Goal: Task Accomplishment & Management: Use online tool/utility

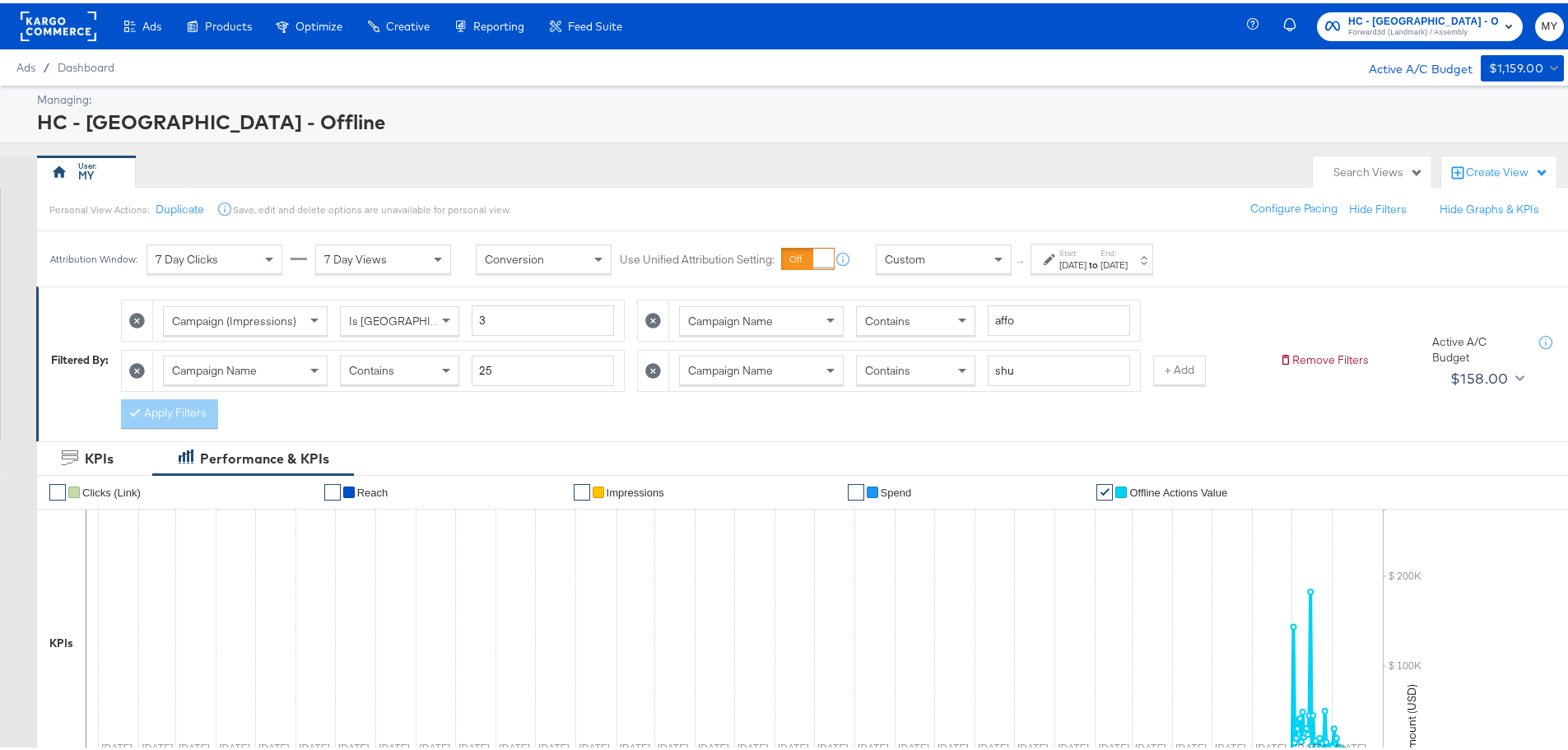
click at [1391, 19] on span "HC - [GEOGRAPHIC_DATA] - Offline" at bounding box center [1423, 18] width 150 height 17
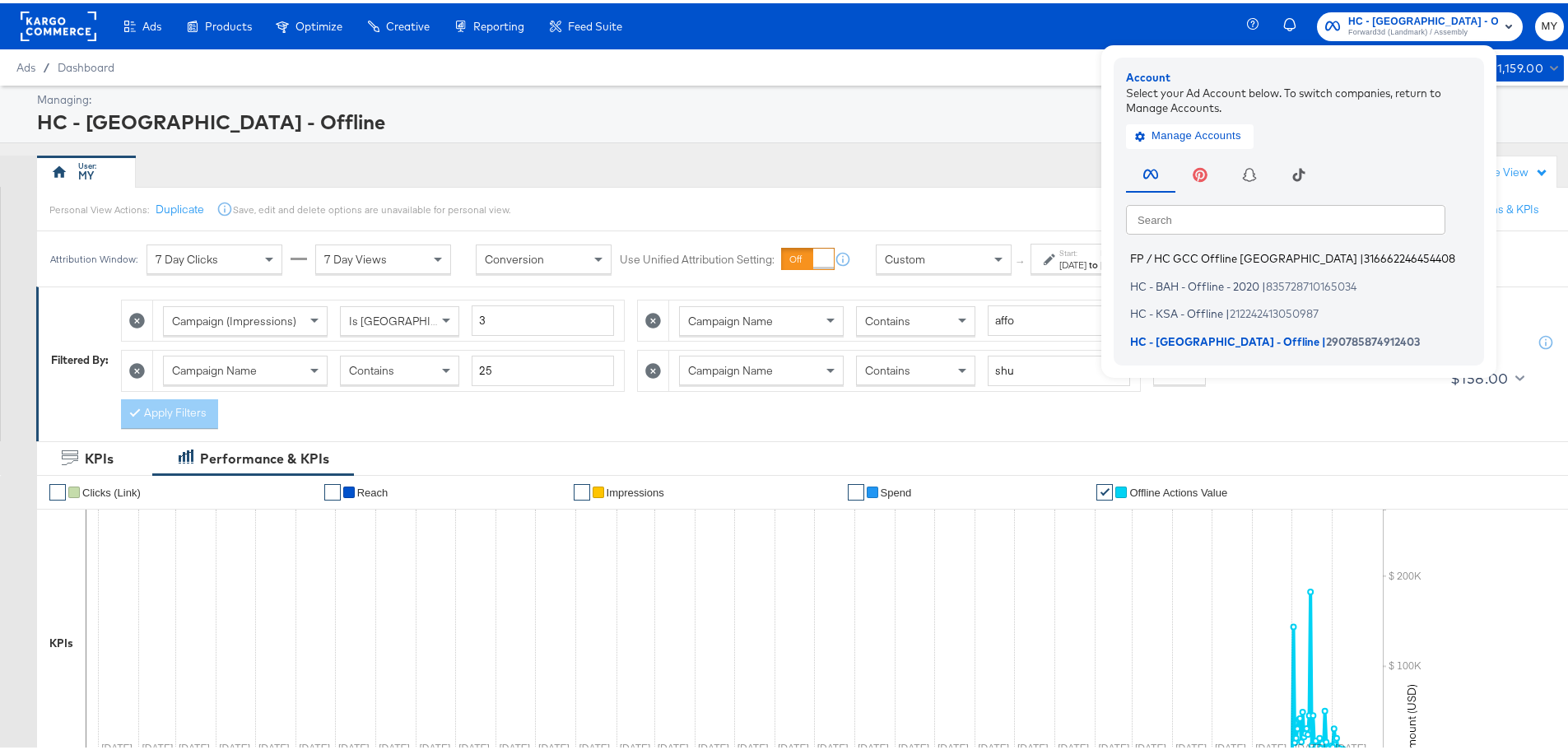
click at [1213, 257] on span "FP / HC GCC Offline [GEOGRAPHIC_DATA]" at bounding box center [1243, 255] width 227 height 13
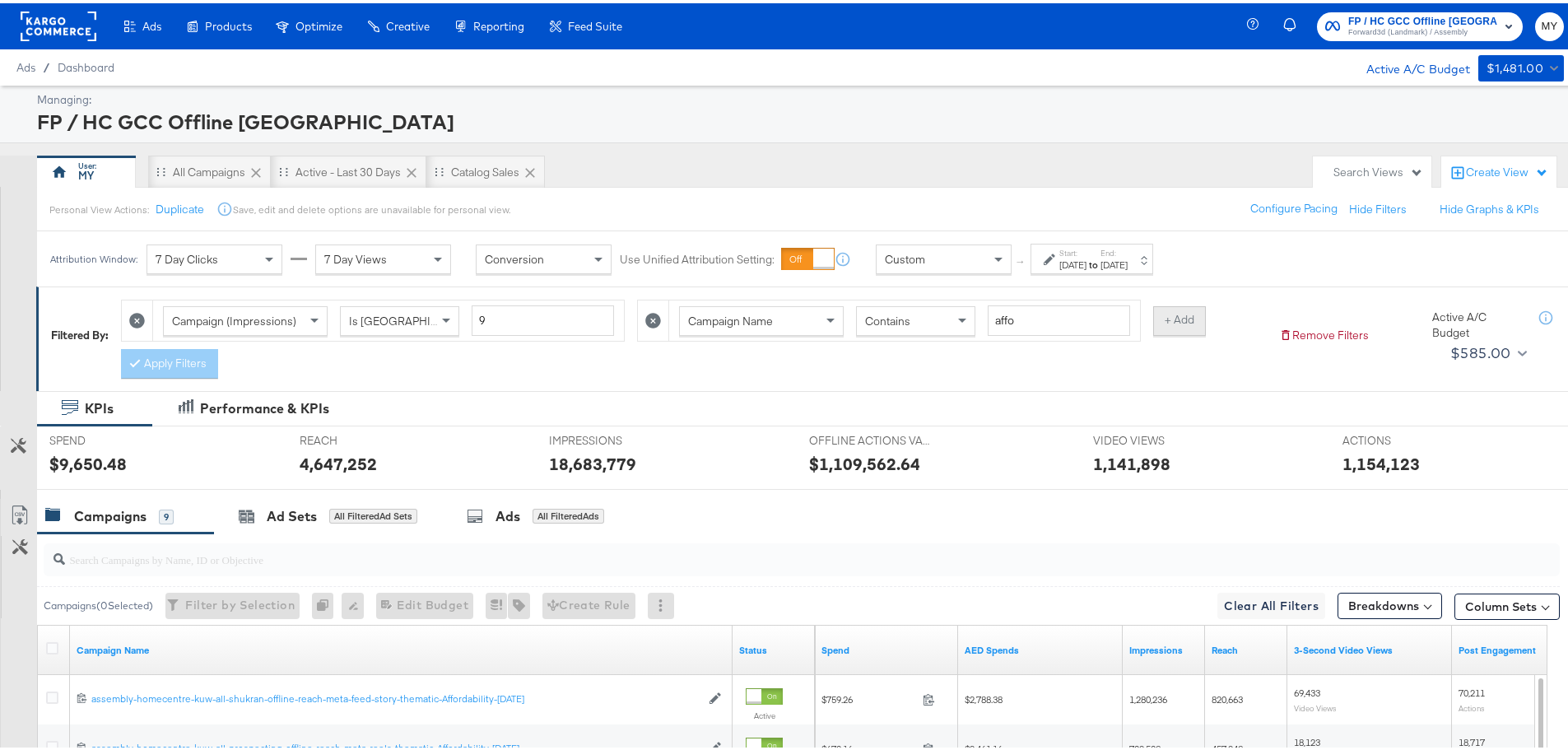
click at [1173, 318] on button "+ Add" at bounding box center [1179, 317] width 52 height 29
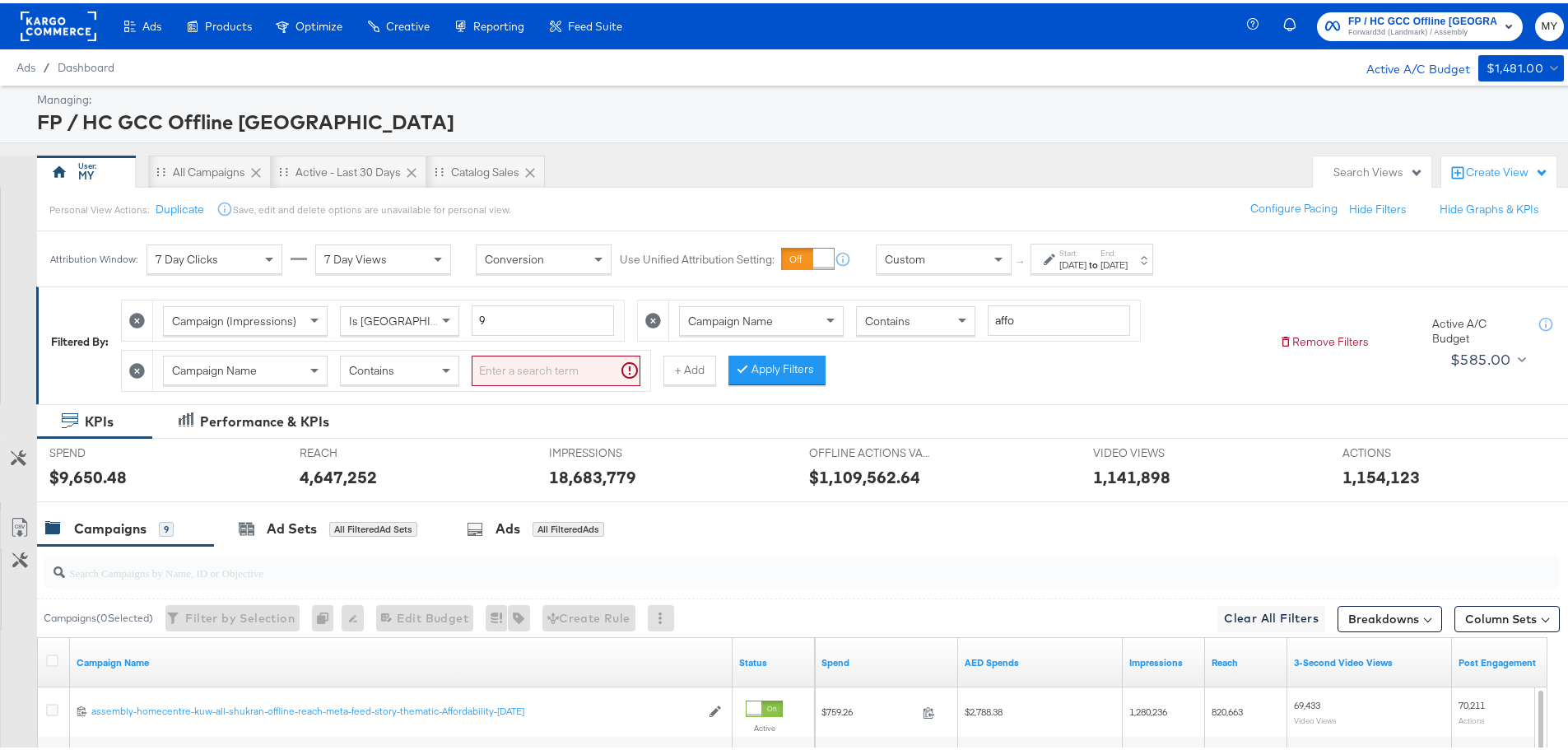
click at [576, 370] on input "search" at bounding box center [555, 367] width 168 height 30
type input "-om"
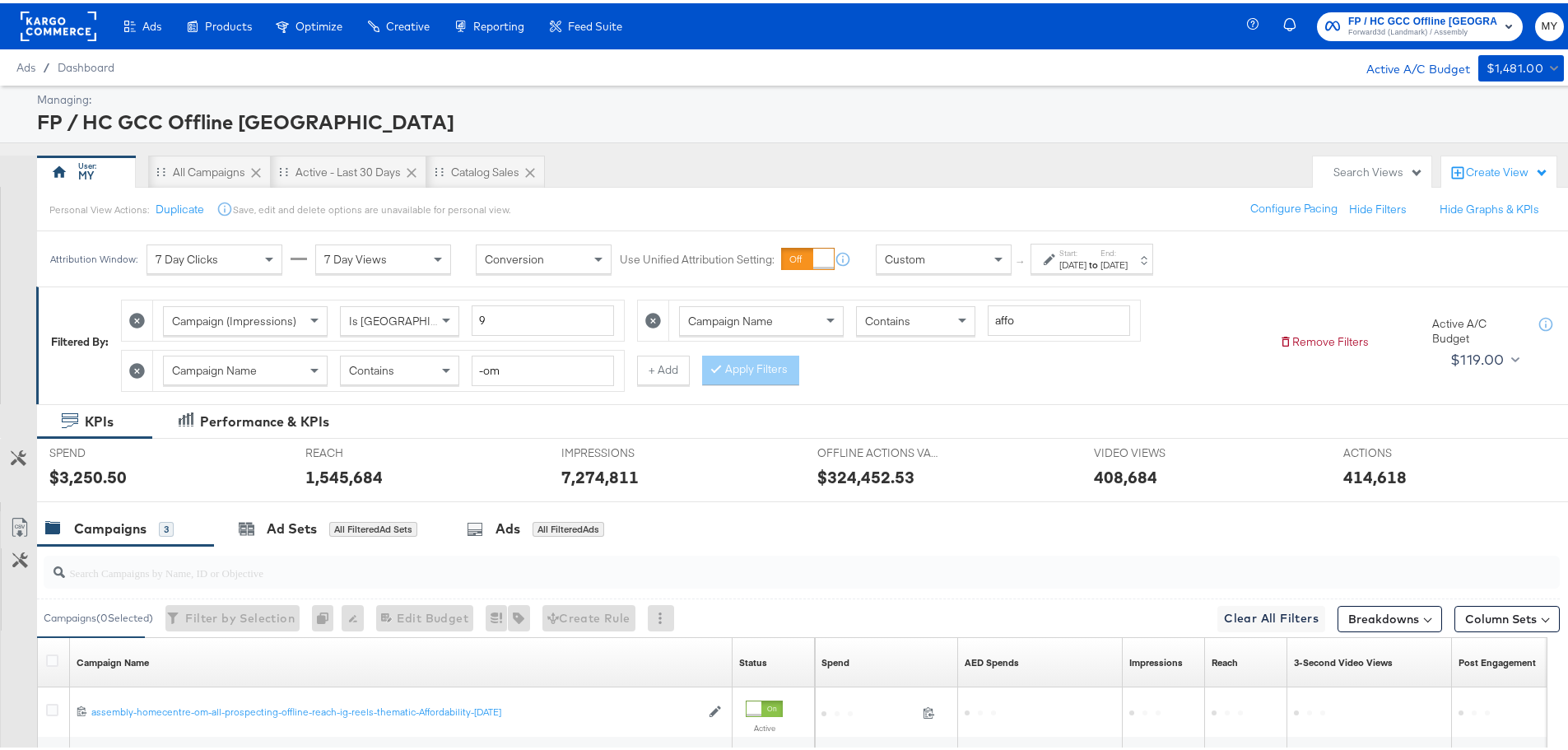
click at [1087, 256] on div "[DATE]" at bounding box center [1073, 261] width 28 height 13
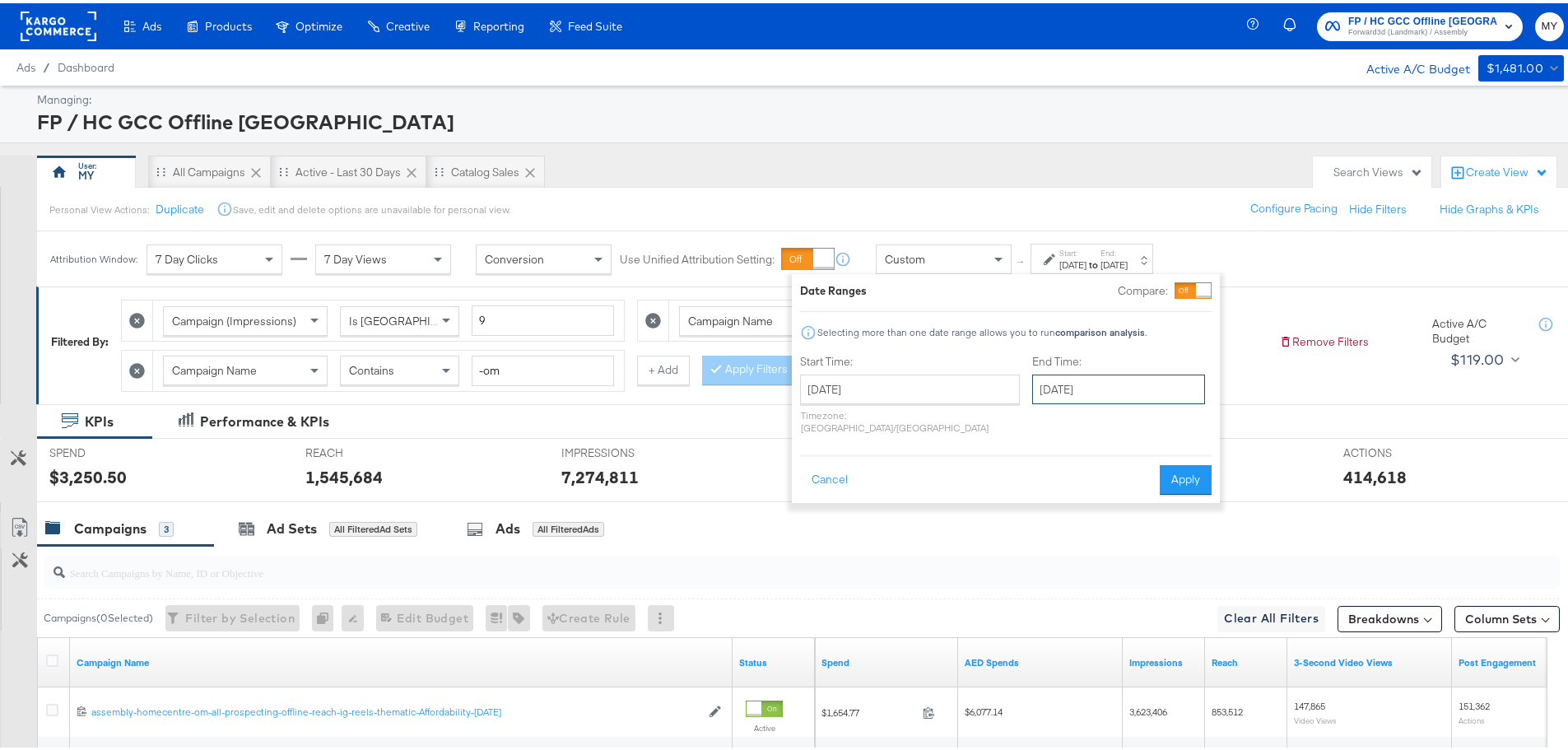
click at [1093, 393] on input "[DATE]" at bounding box center [1118, 385] width 173 height 29
click at [1093, 505] on td "12" at bounding box center [1106, 515] width 28 height 23
type input "[DATE]"
click at [1193, 465] on button "Apply" at bounding box center [1191, 476] width 52 height 29
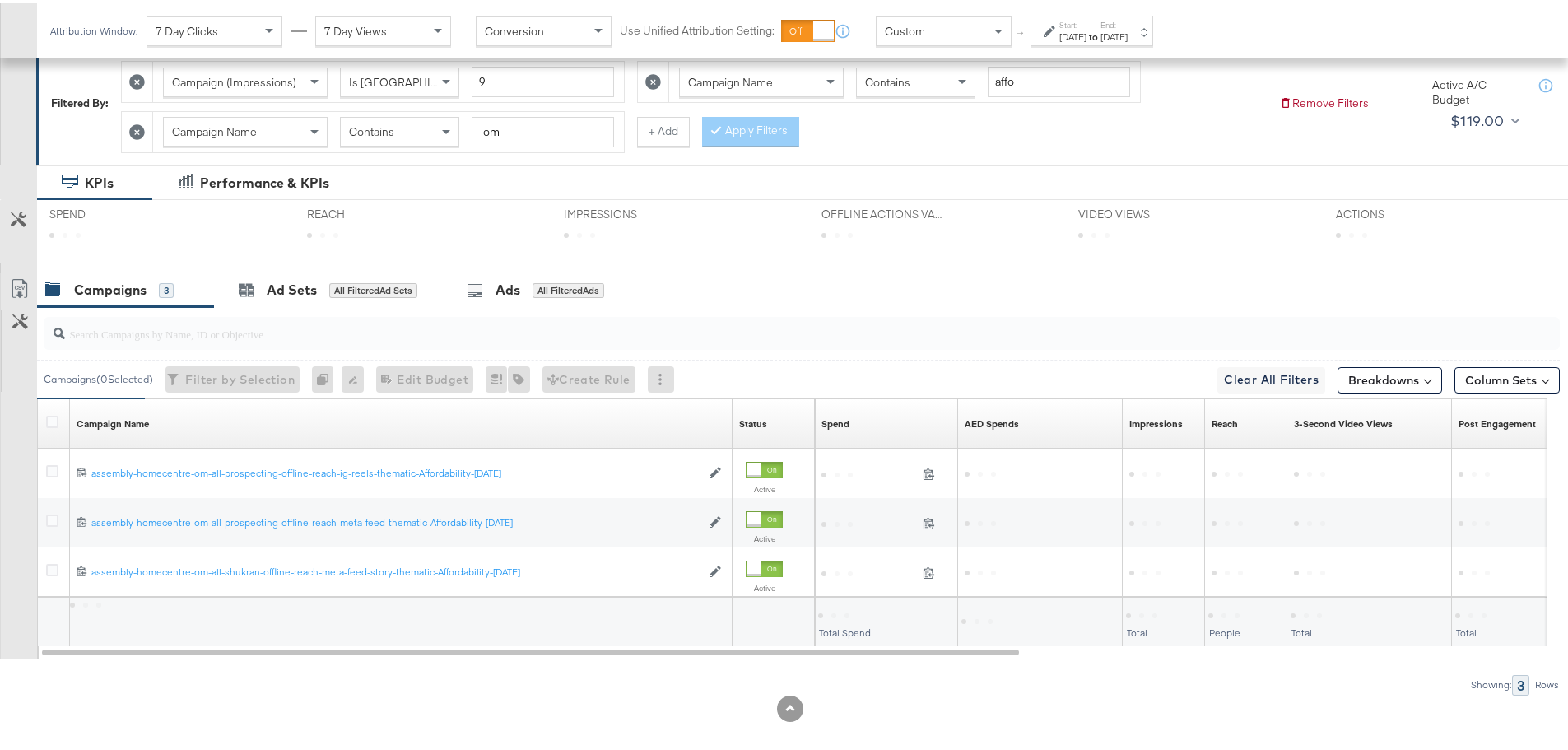
scroll to position [253, 0]
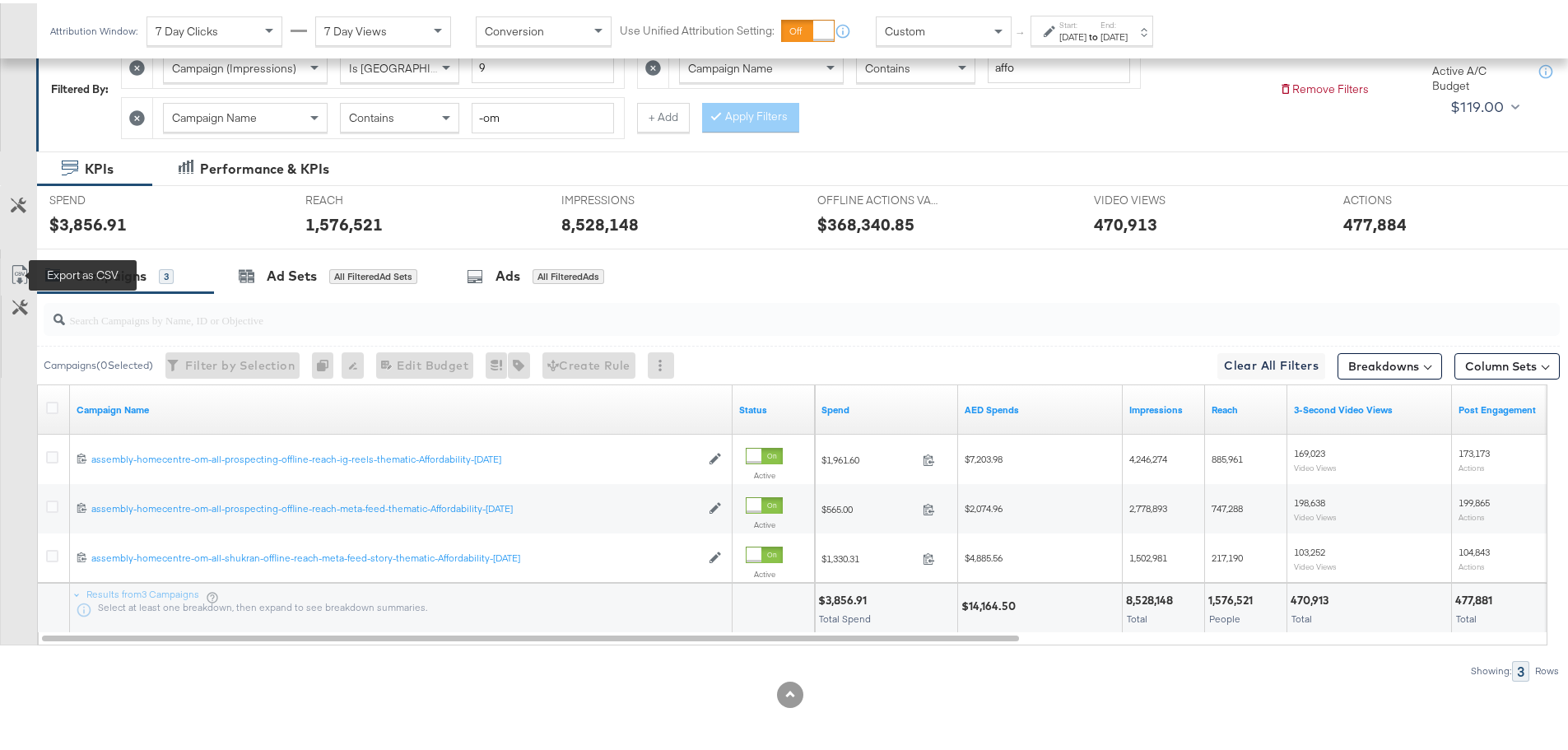
click at [24, 278] on icon at bounding box center [19, 271] width 20 height 20
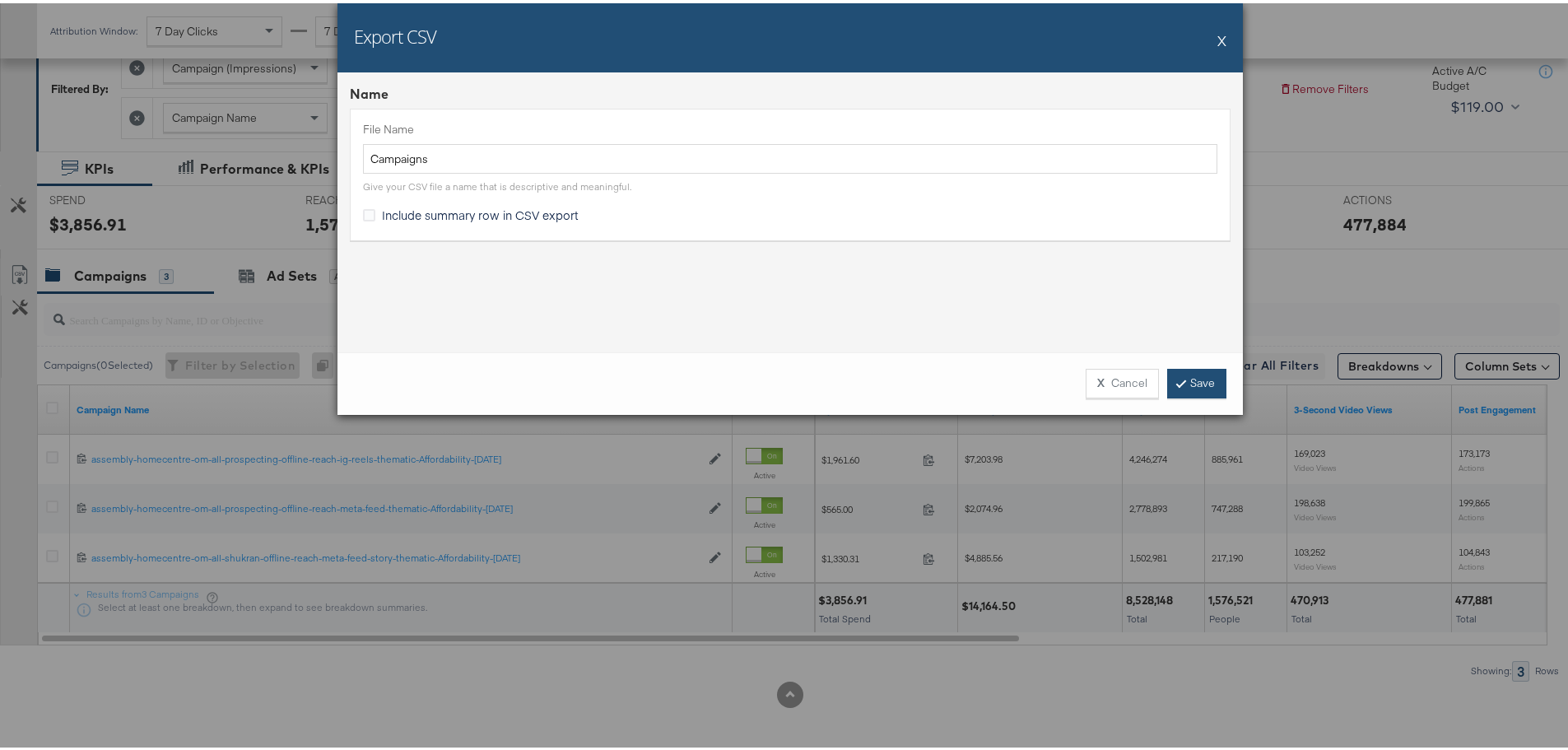
click at [1211, 380] on link "Save" at bounding box center [1196, 379] width 59 height 29
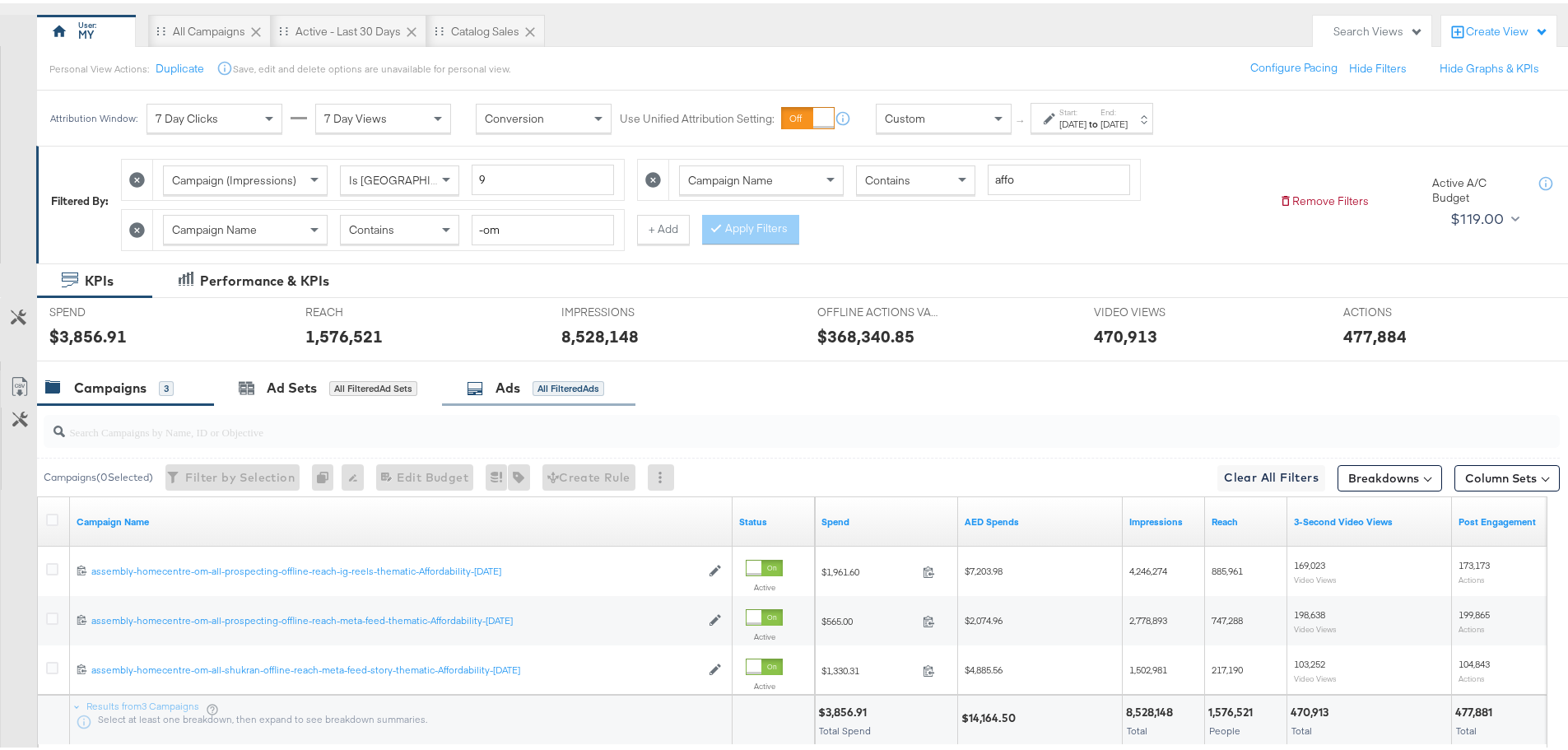
scroll to position [138, 0]
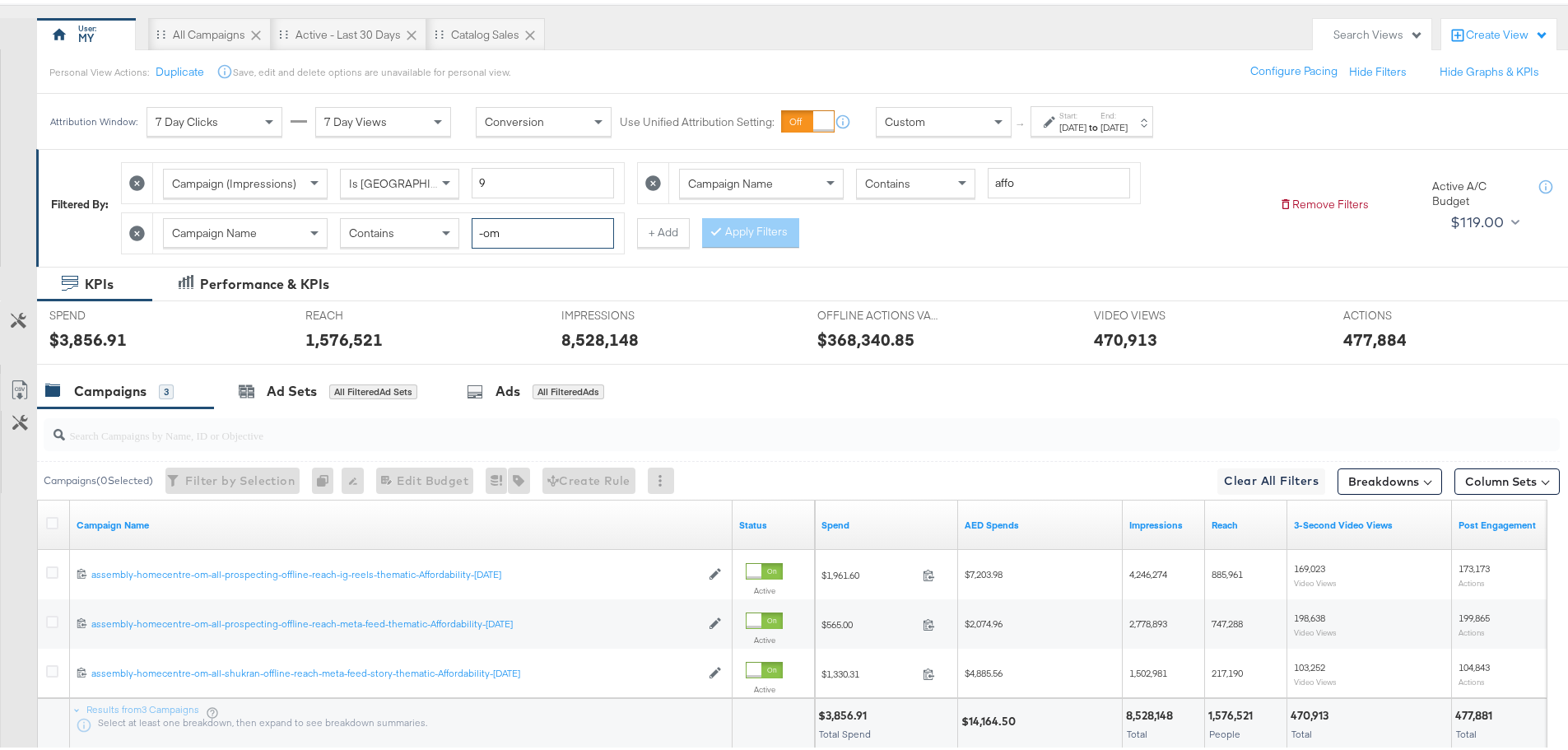
click at [535, 240] on input "-om" at bounding box center [543, 230] width 143 height 30
click at [712, 224] on button "Apply Filters" at bounding box center [750, 229] width 97 height 29
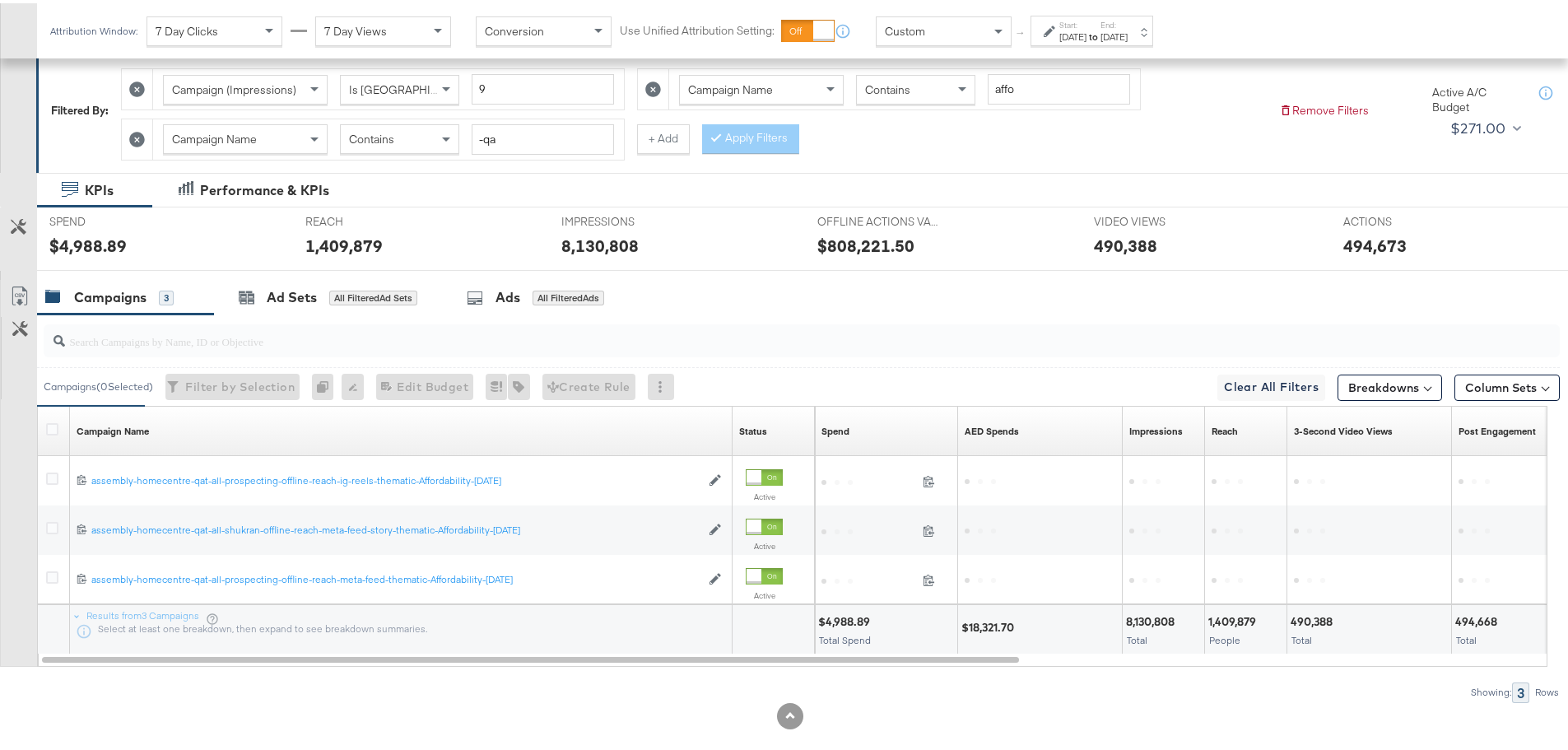
scroll to position [232, 0]
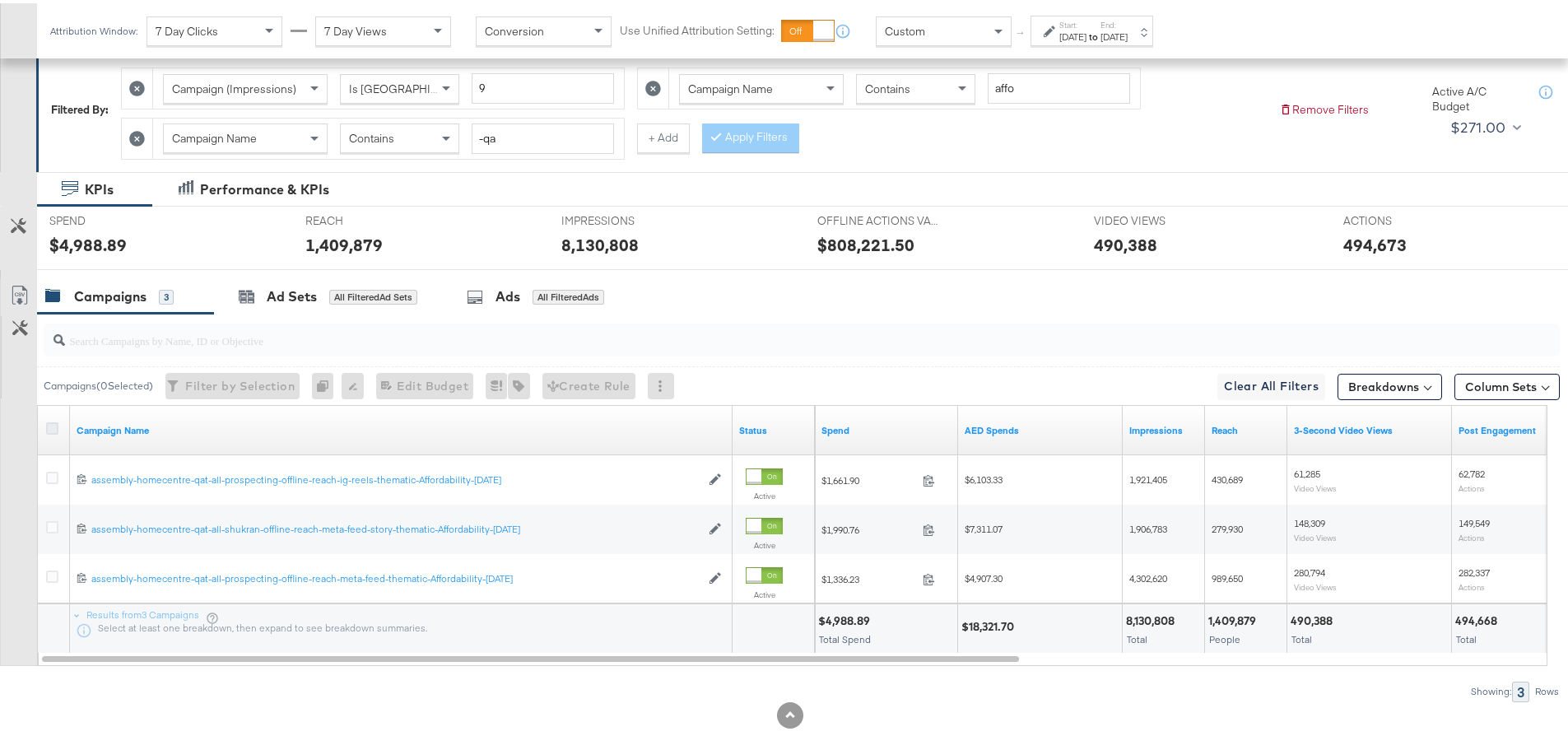
click at [52, 425] on icon at bounding box center [51, 425] width 12 height 12
click at [0, 0] on input "checkbox" at bounding box center [0, 0] width 0 height 0
click at [22, 294] on icon at bounding box center [19, 292] width 20 height 20
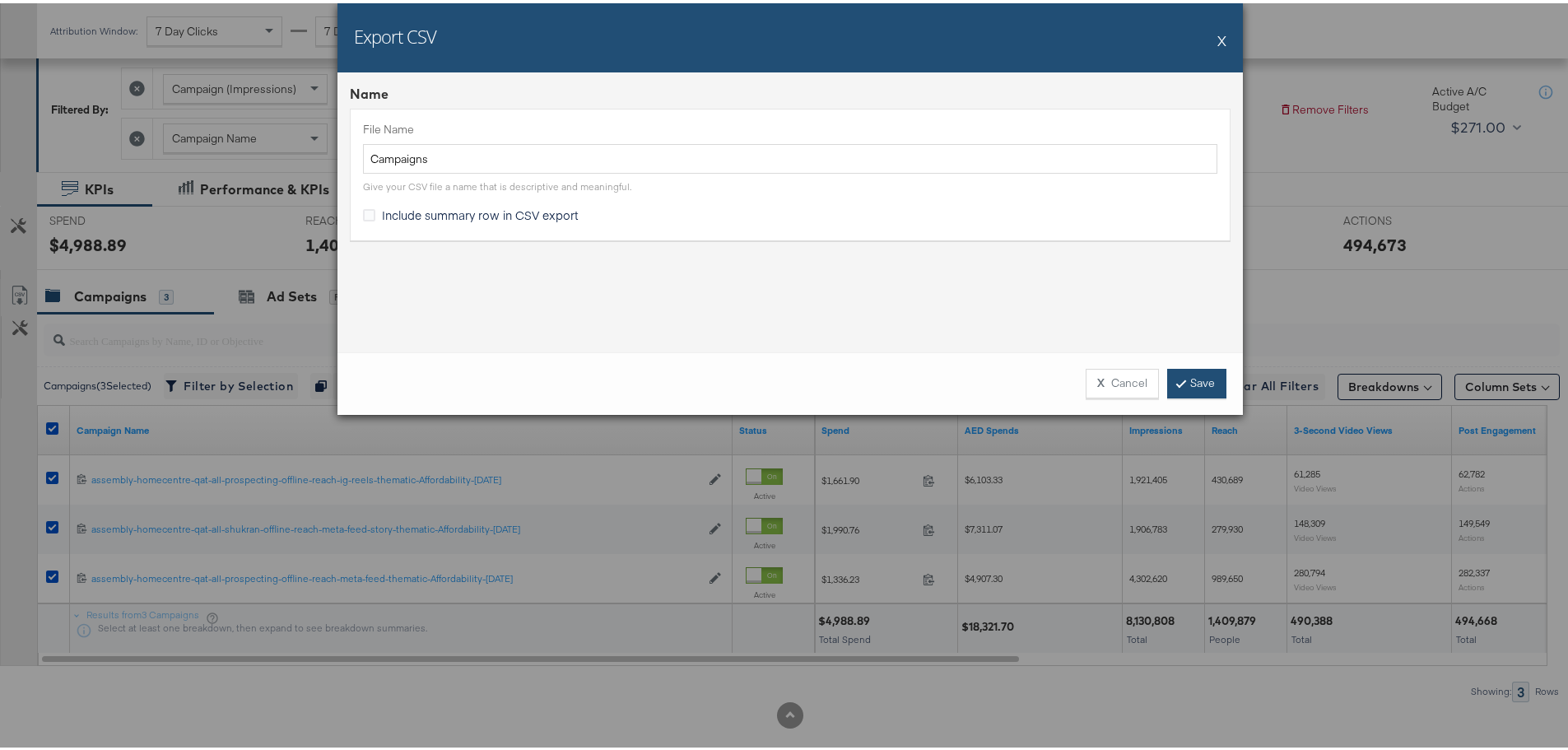
click at [1177, 386] on link "Save" at bounding box center [1196, 379] width 59 height 29
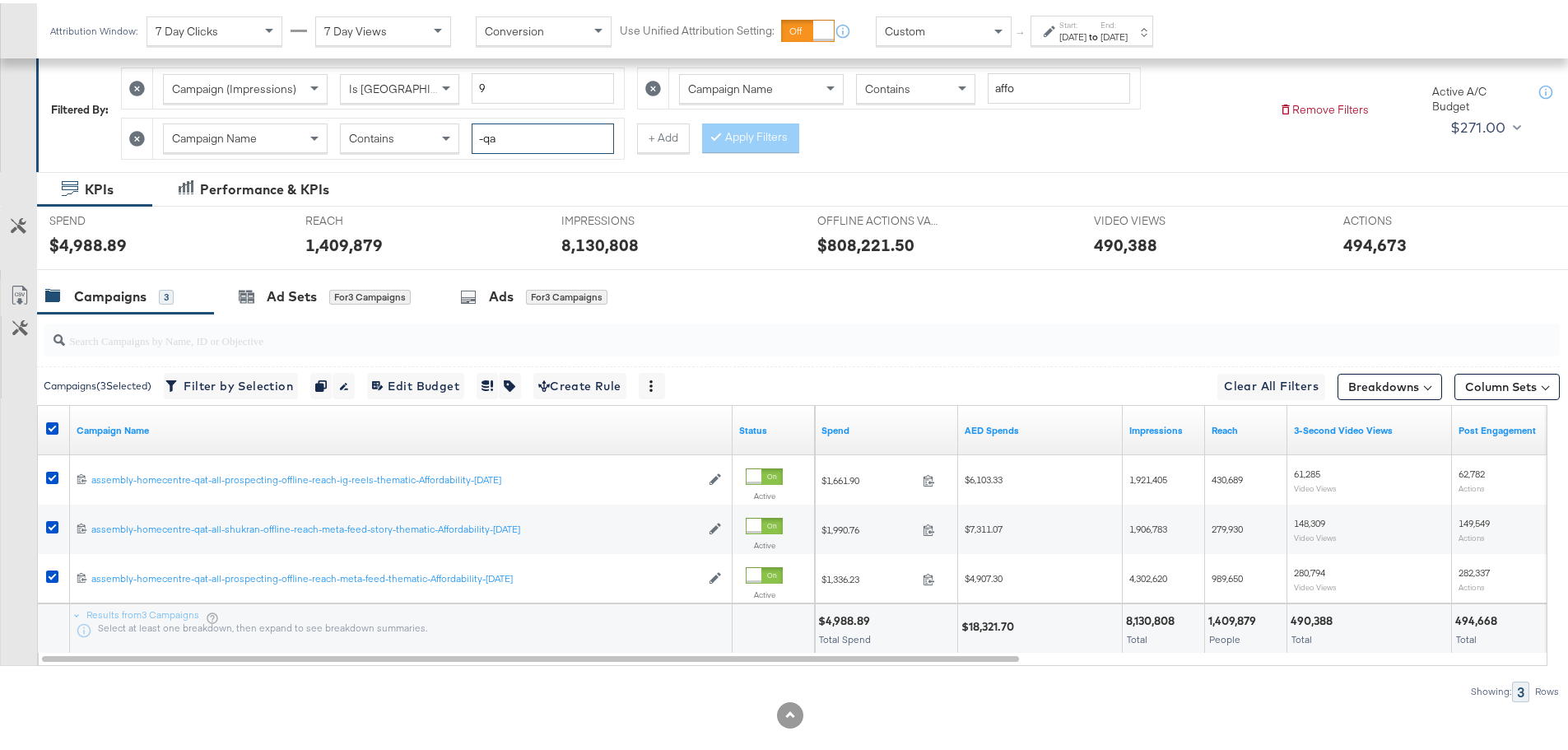
click at [536, 135] on input "-qa" at bounding box center [543, 135] width 143 height 30
type input "-ku"
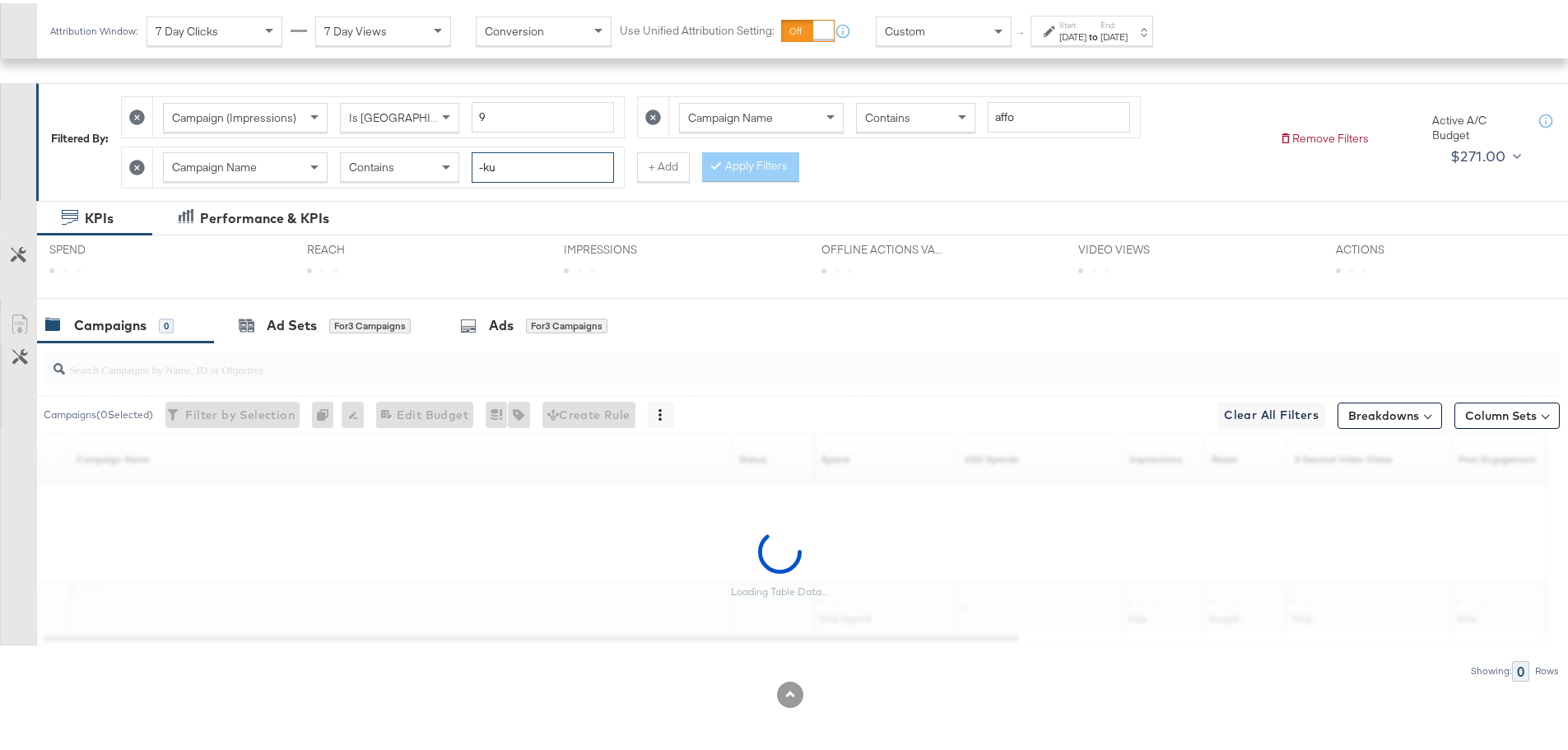
scroll to position [203, 0]
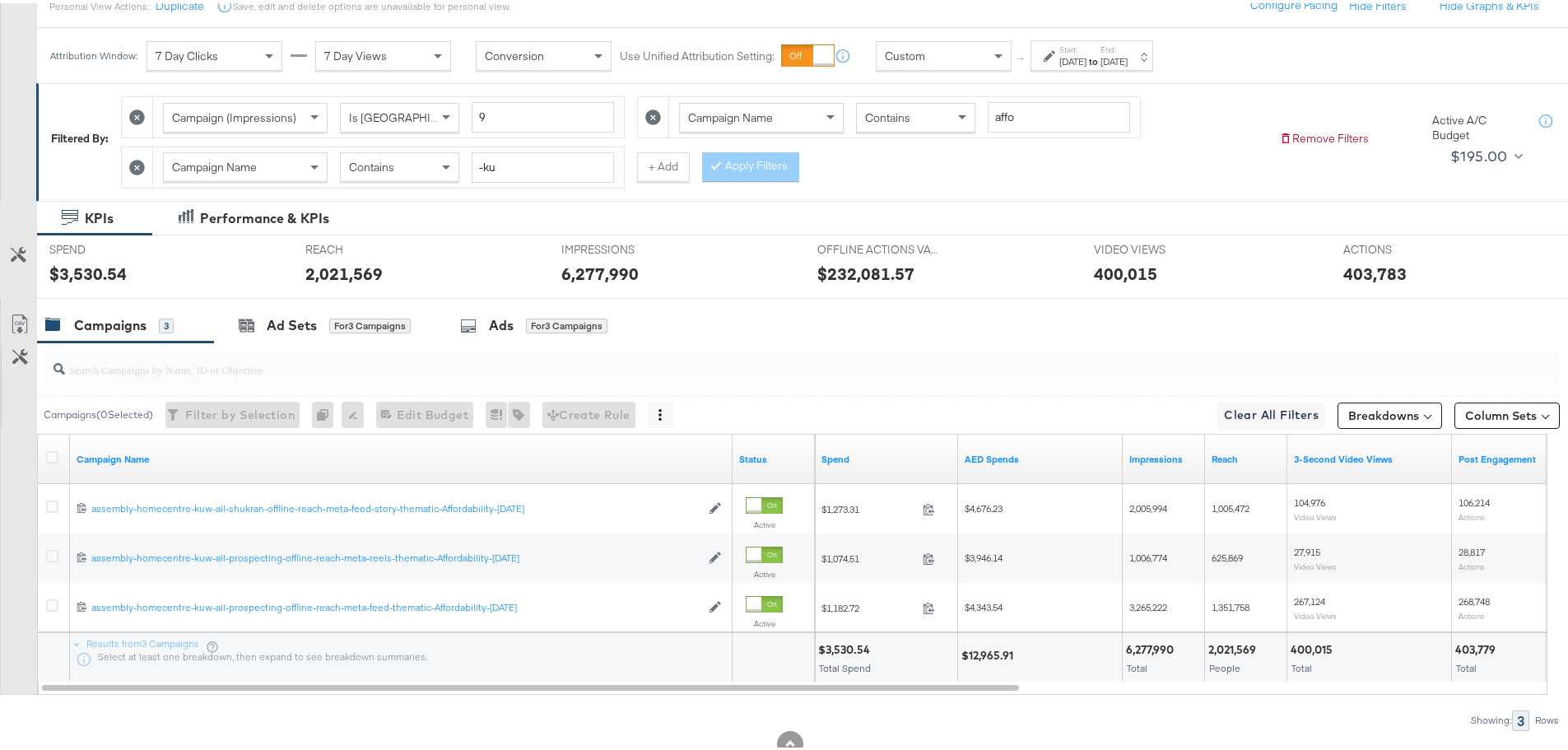
click at [52, 461] on div at bounding box center [54, 455] width 17 height 16
click at [51, 452] on icon at bounding box center [51, 453] width 12 height 12
click at [0, 0] on input "checkbox" at bounding box center [0, 0] width 0 height 0
click at [50, 453] on icon at bounding box center [51, 453] width 12 height 12
click at [0, 0] on input "checkbox" at bounding box center [0, 0] width 0 height 0
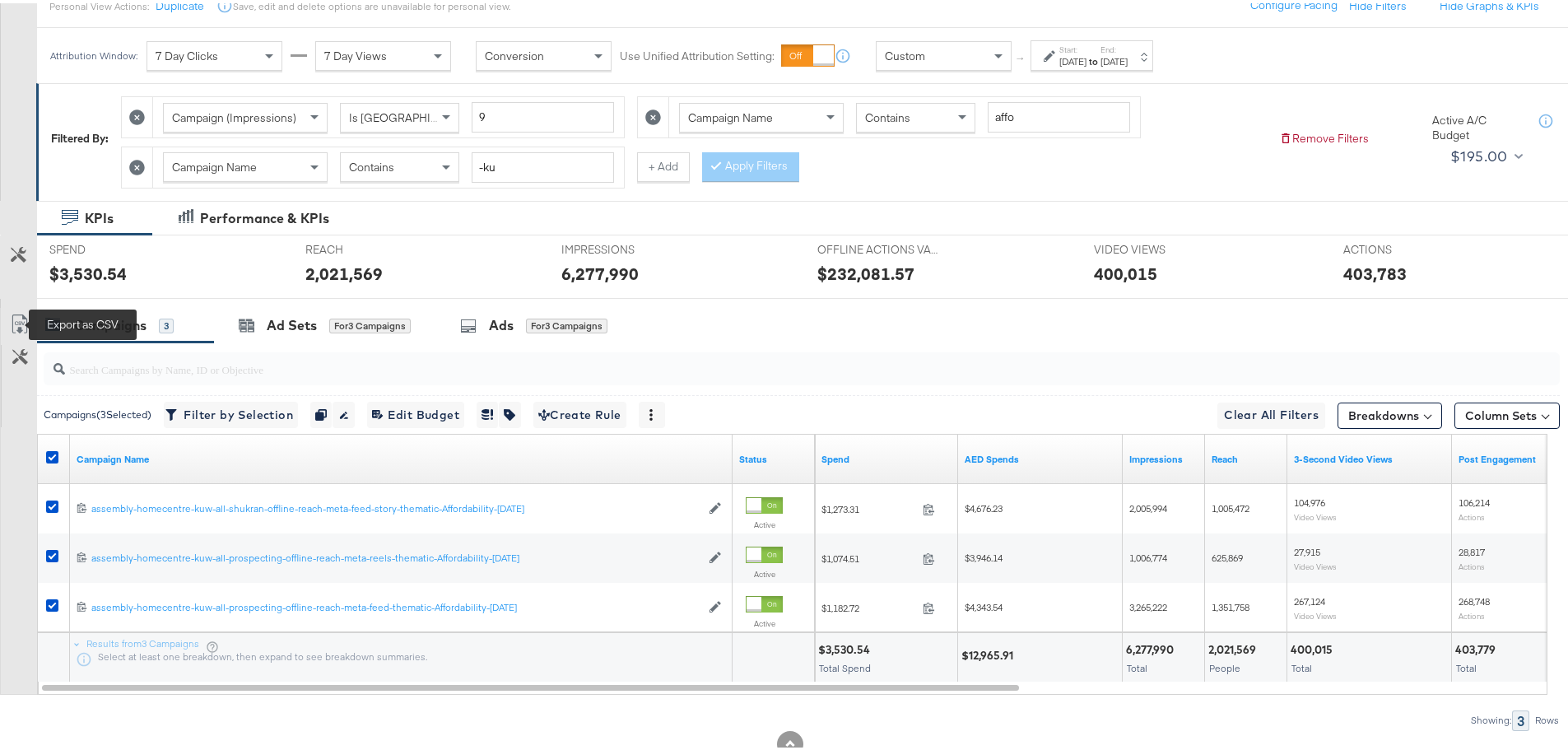
click at [22, 314] on icon at bounding box center [19, 320] width 20 height 20
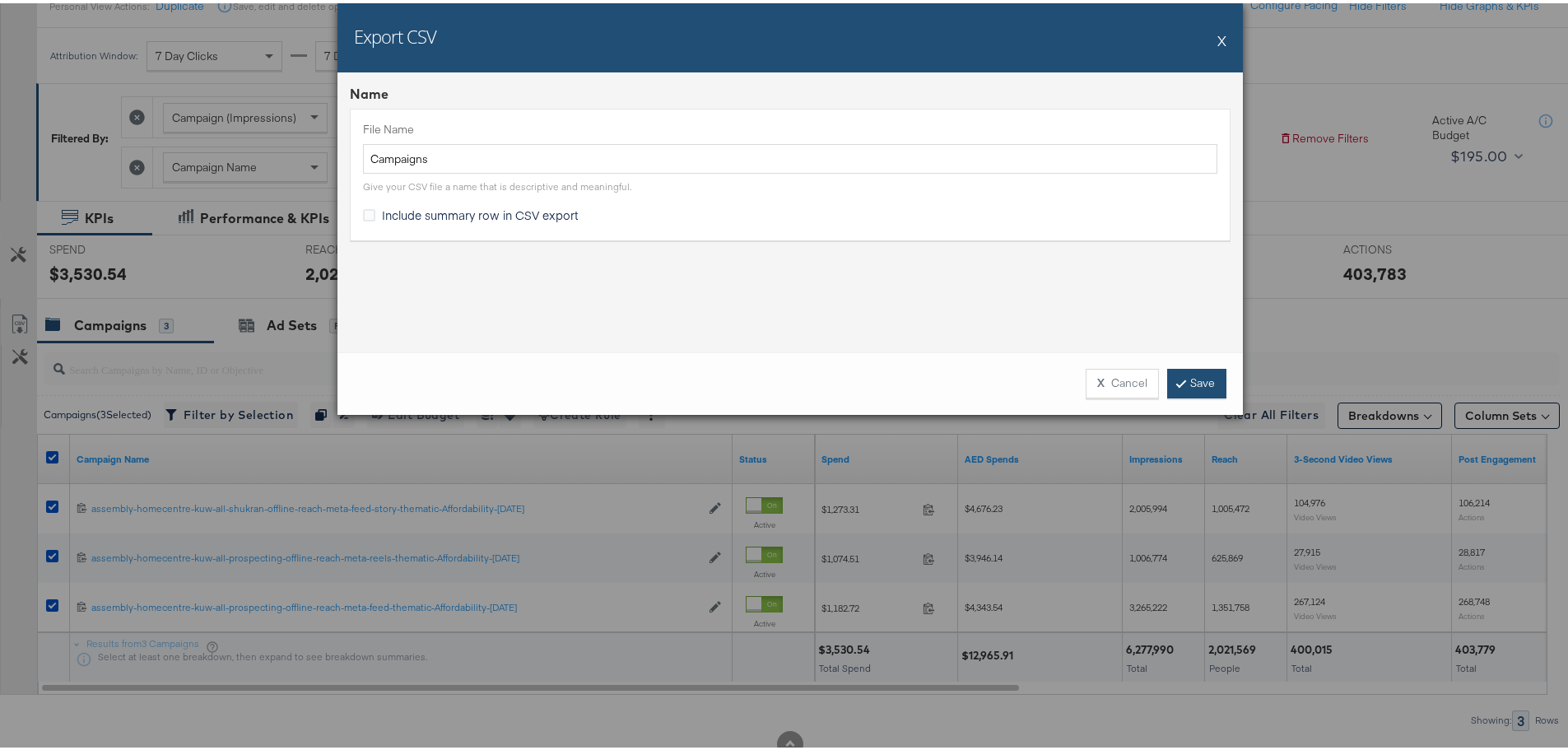
click at [1176, 374] on link "Save" at bounding box center [1196, 379] width 59 height 29
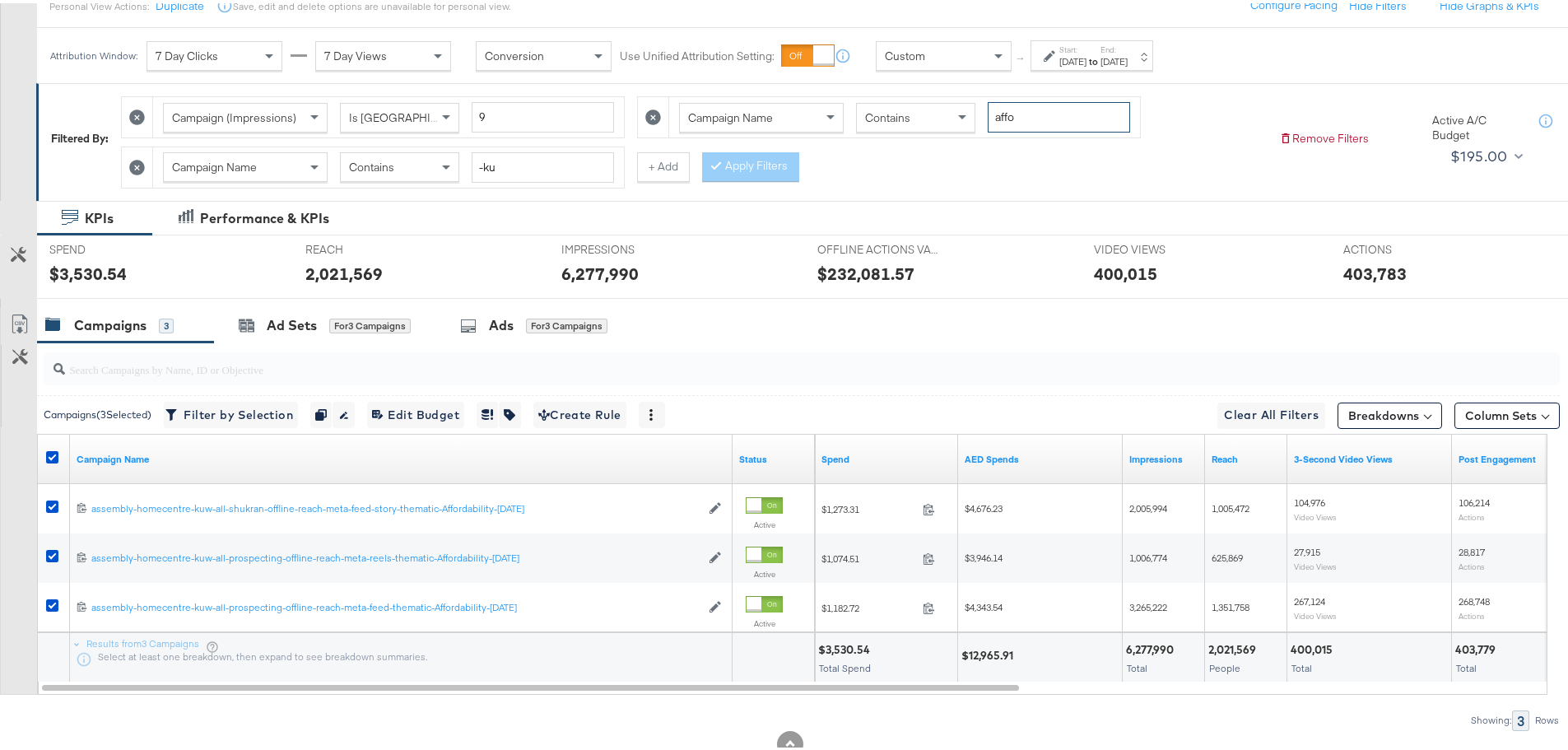
click at [1013, 121] on input "affo" at bounding box center [1059, 114] width 143 height 30
type input "bts"
click at [55, 457] on icon at bounding box center [51, 453] width 12 height 12
click at [0, 0] on input "checkbox" at bounding box center [0, 0] width 0 height 0
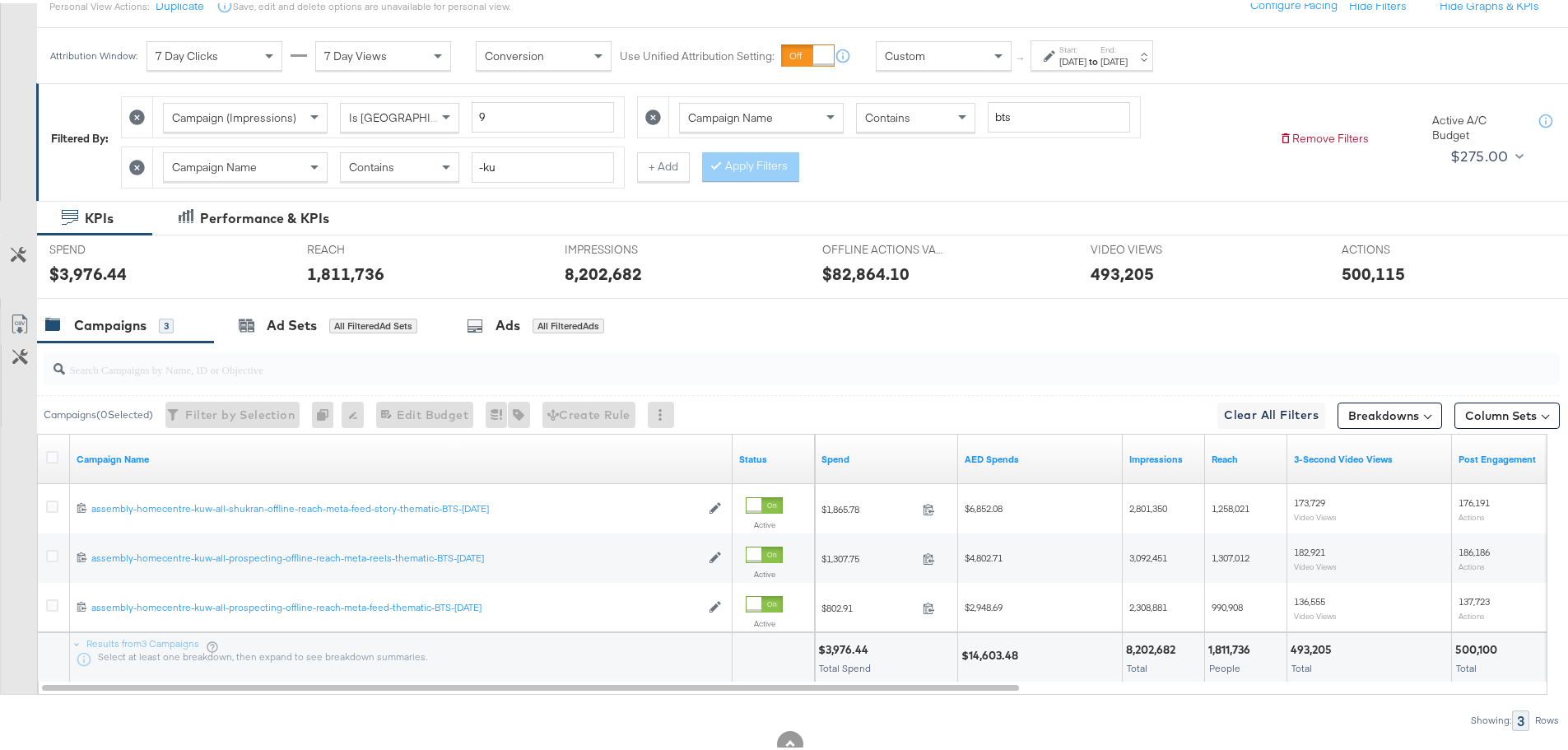
click at [12, 316] on icon at bounding box center [19, 320] width 20 height 20
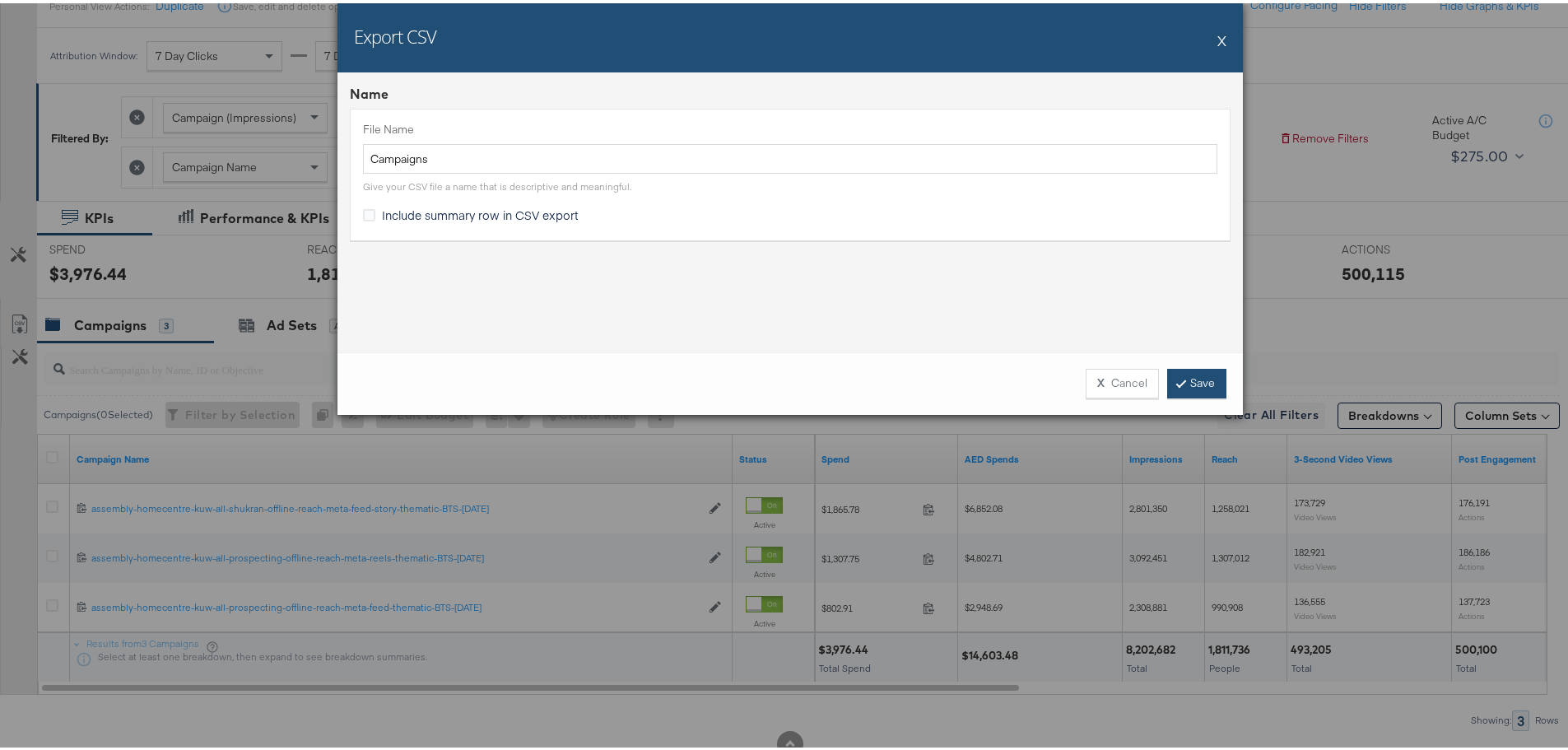
click at [1178, 376] on icon at bounding box center [1180, 379] width 5 height 10
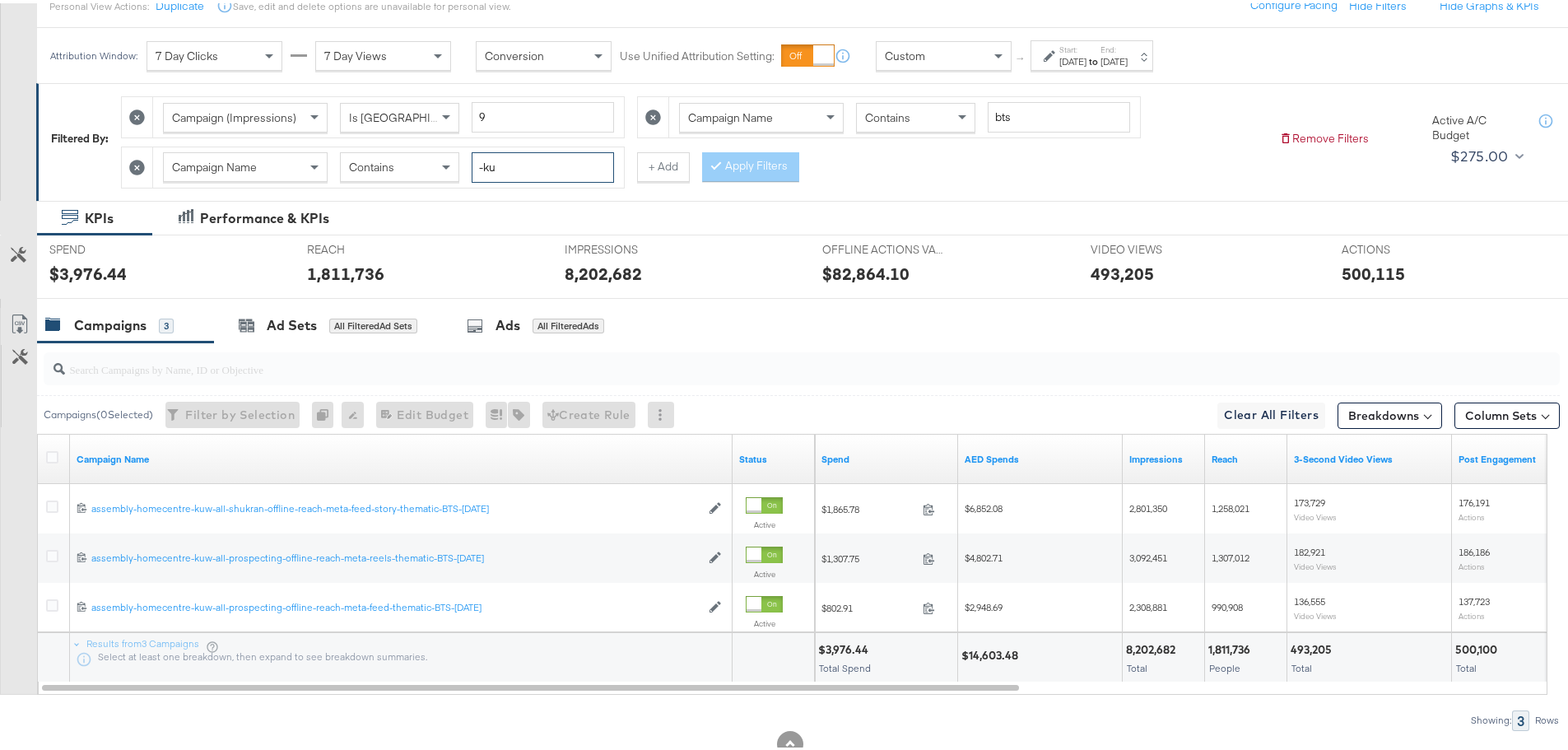
click at [581, 163] on input "-ku" at bounding box center [543, 164] width 143 height 30
click at [52, 445] on div at bounding box center [55, 455] width 30 height 29
click at [52, 451] on icon at bounding box center [51, 453] width 12 height 12
click at [0, 0] on input "checkbox" at bounding box center [0, 0] width 0 height 0
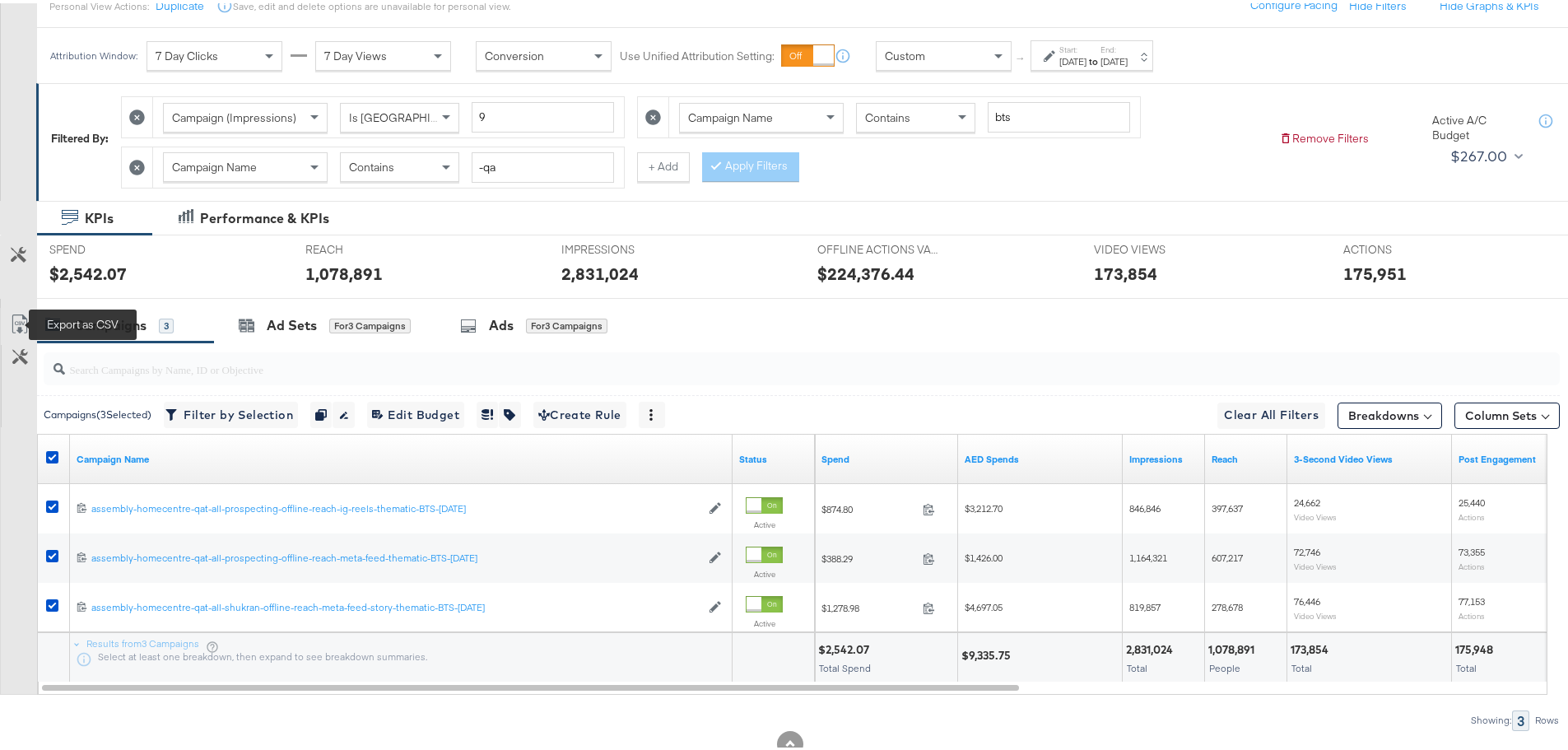
click at [22, 319] on icon at bounding box center [19, 320] width 20 height 20
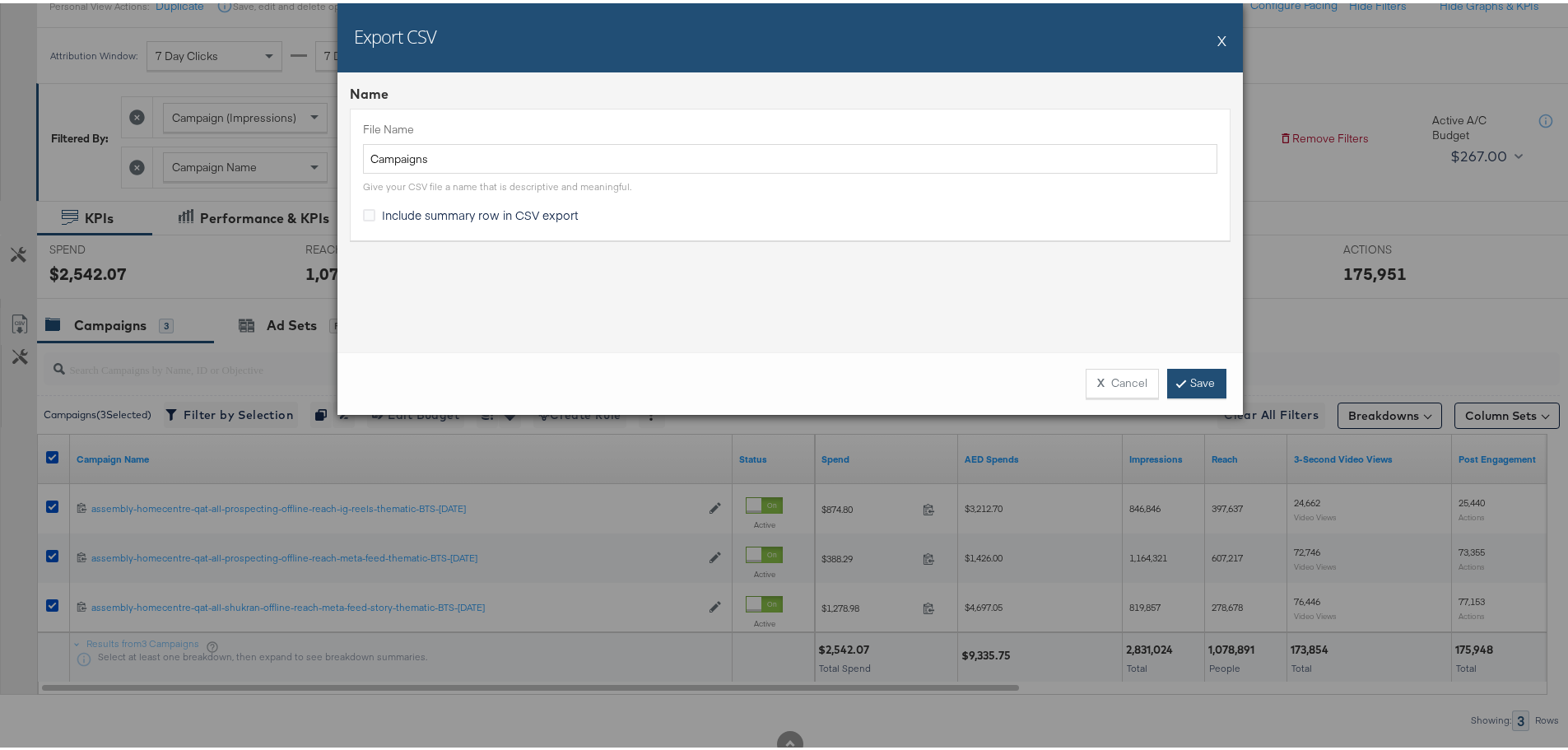
click at [1174, 385] on link "Save" at bounding box center [1196, 379] width 59 height 29
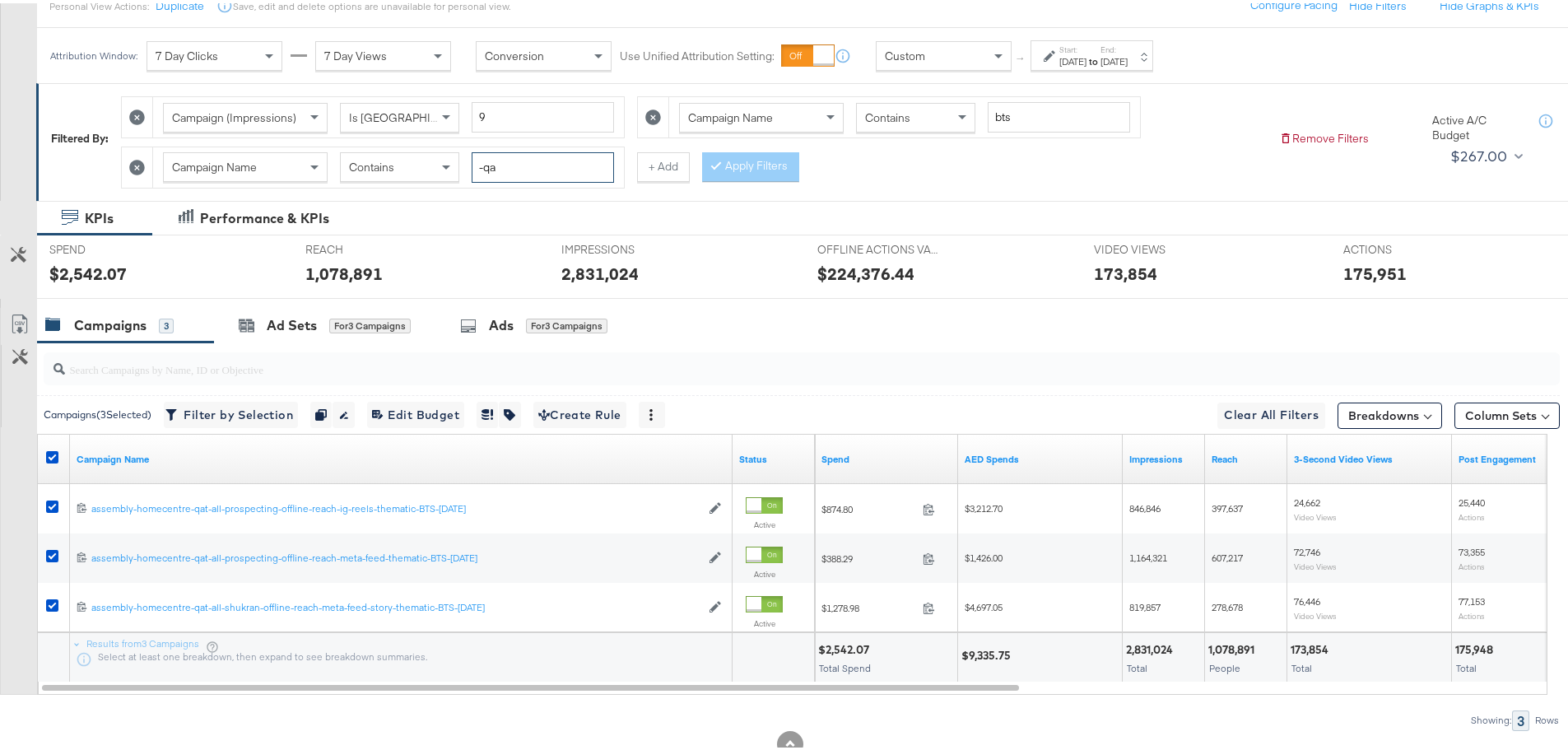
click at [561, 172] on input "-qa" at bounding box center [543, 164] width 143 height 30
type input "-om"
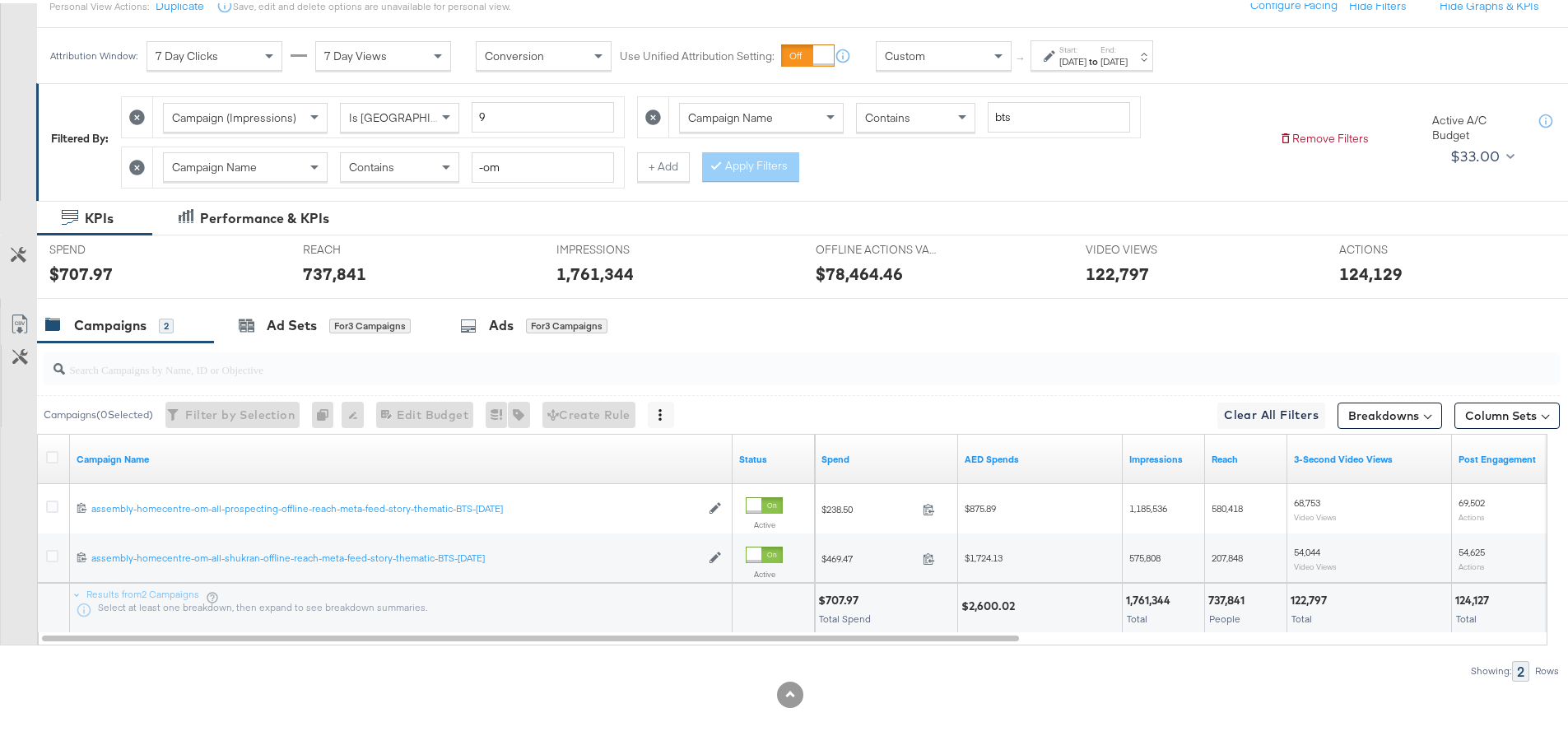
click at [58, 450] on div at bounding box center [54, 455] width 17 height 16
click at [57, 458] on icon at bounding box center [51, 453] width 12 height 12
click at [0, 0] on input "checkbox" at bounding box center [0, 0] width 0 height 0
click at [16, 322] on icon at bounding box center [19, 320] width 20 height 20
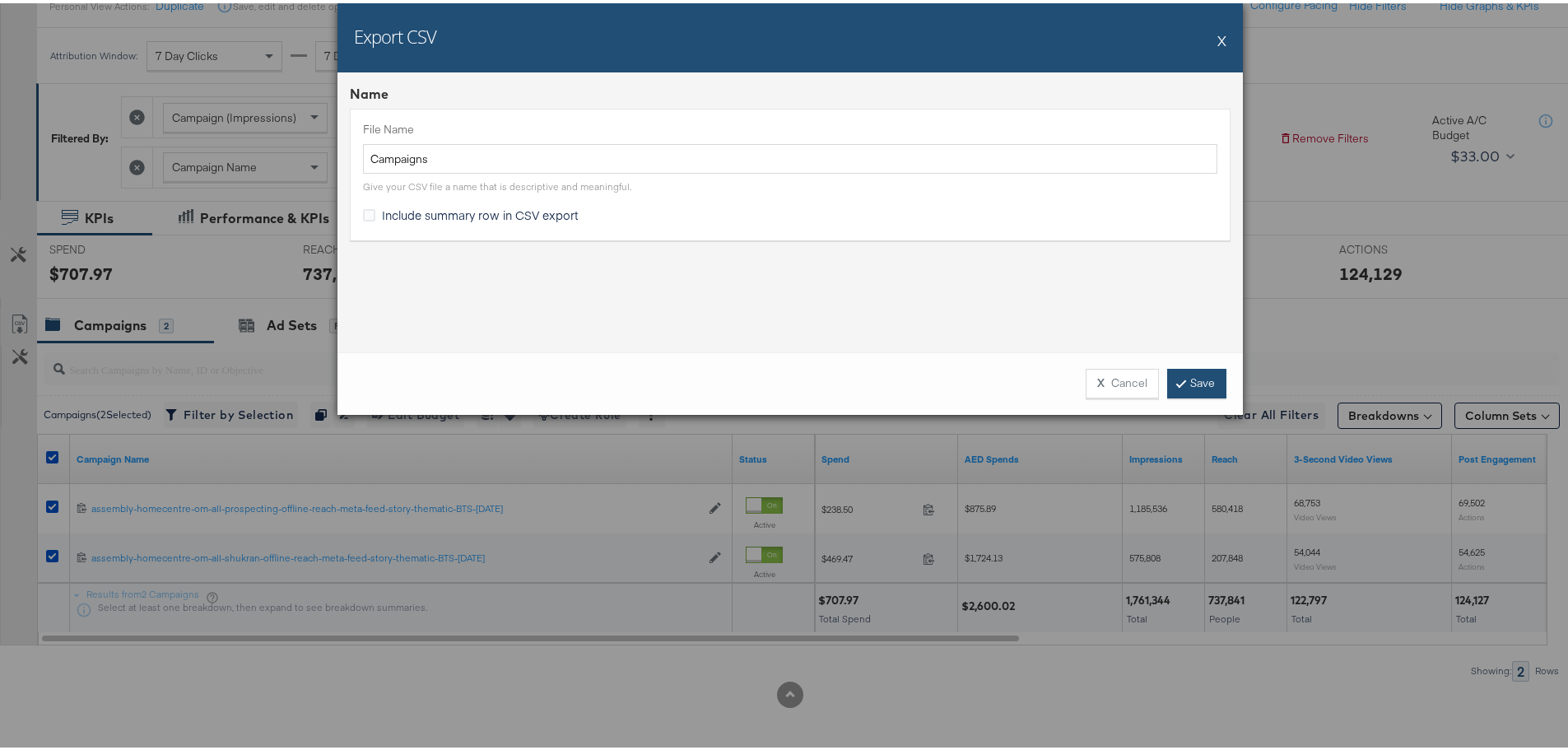
click at [1187, 384] on link "Save" at bounding box center [1196, 379] width 59 height 29
